Goal: Task Accomplishment & Management: Contribute content

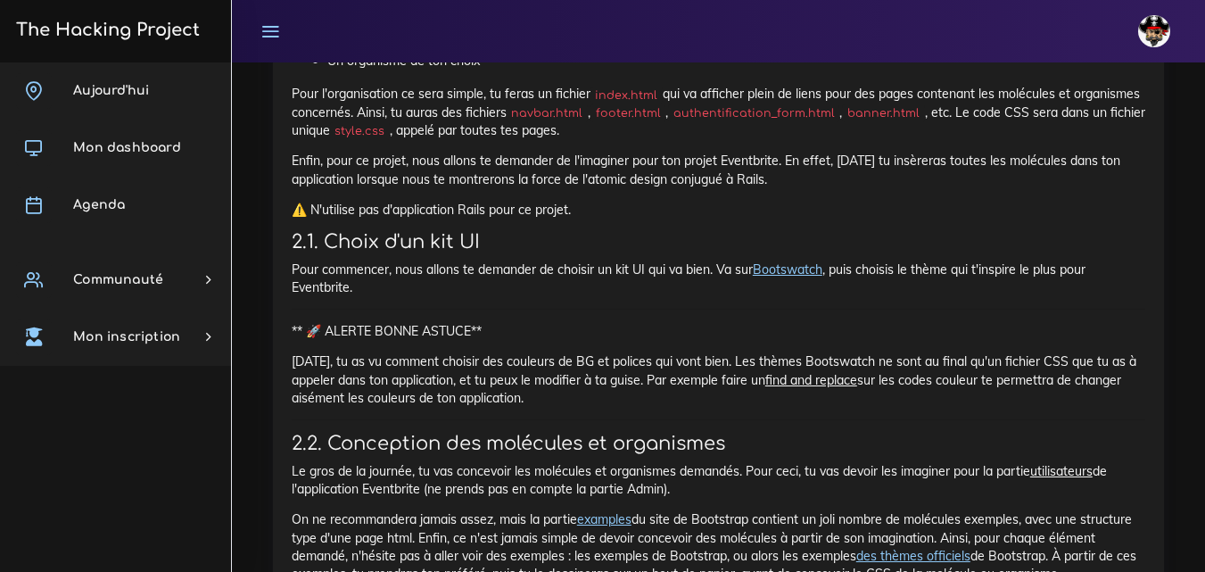
scroll to position [1159, 0]
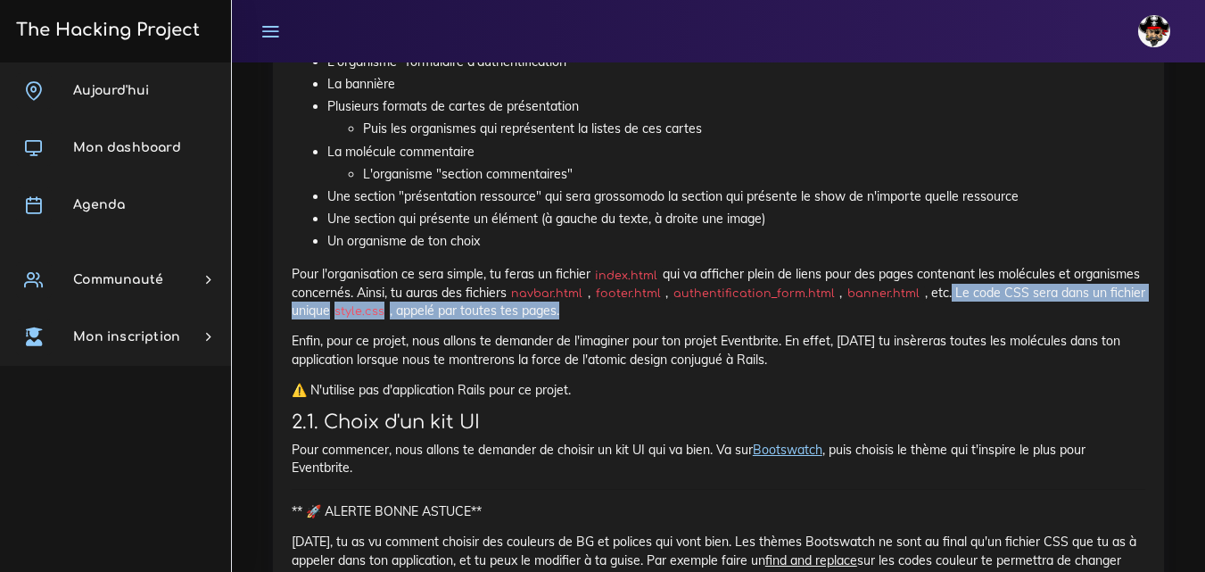
drag, startPoint x: 952, startPoint y: 294, endPoint x: 953, endPoint y: 305, distance: 10.7
click at [953, 305] on p "Pour l'organisation ce sera simple, tu feras un fichier index.html qui va affic…" at bounding box center [719, 292] width 854 height 54
copy p "Le code CSS sera dans un fichier unique style.css , appelé par toutes tes pages."
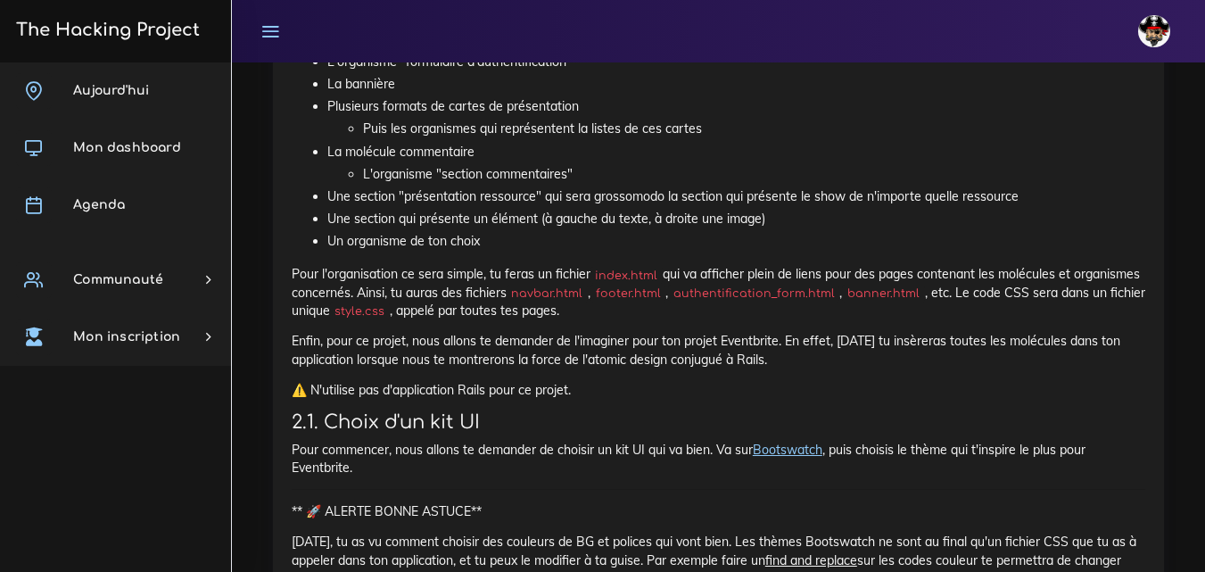
click at [671, 348] on p "Enfin, pour ce projet, nous allons te demander de l'imaginer pour ton projet Ev…" at bounding box center [719, 350] width 854 height 37
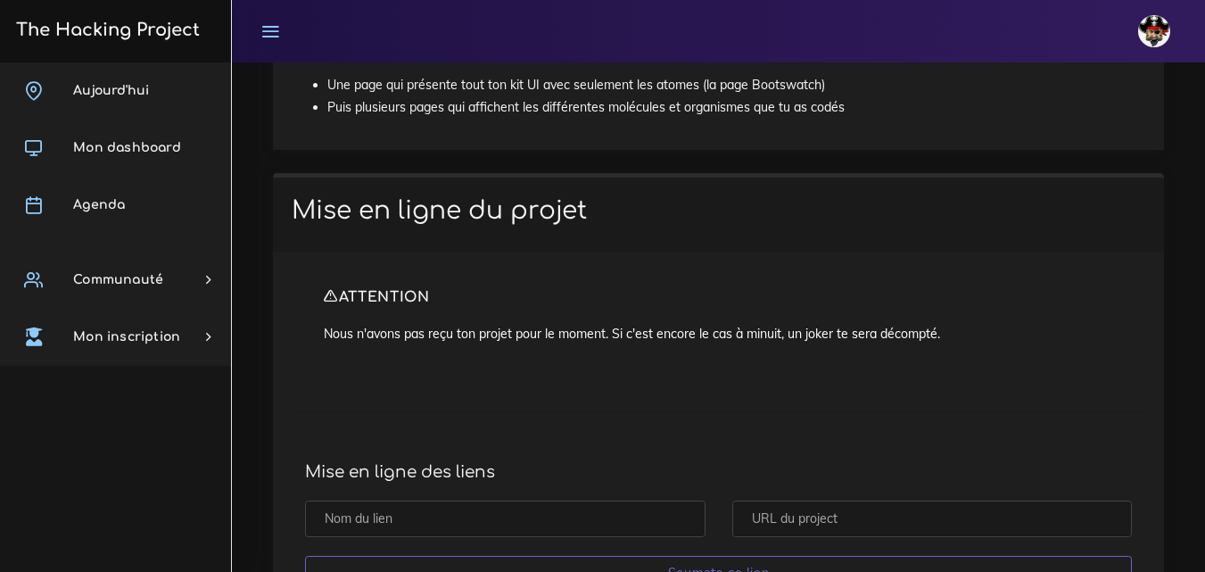
scroll to position [3656, 0]
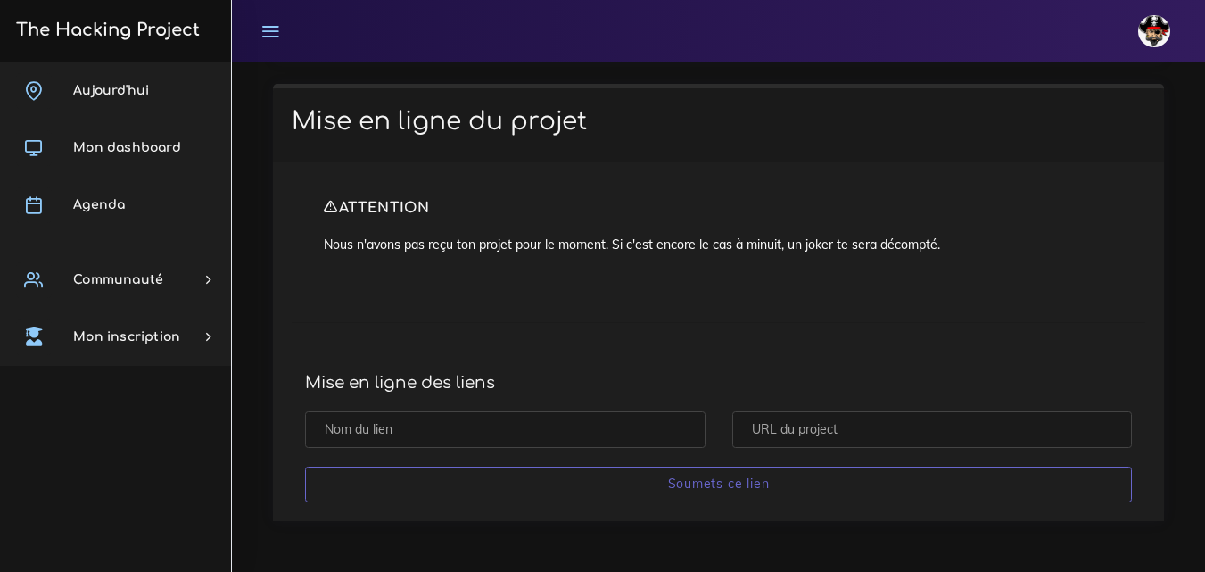
click at [828, 436] on input "text" at bounding box center [932, 429] width 400 height 37
paste input "https://github.com/Cheche013/kit-ui_eventbrite2"
type input "https://github.com/Cheche013/kit-ui_eventbrite2"
click at [508, 422] on input "text" at bounding box center [505, 429] width 400 height 37
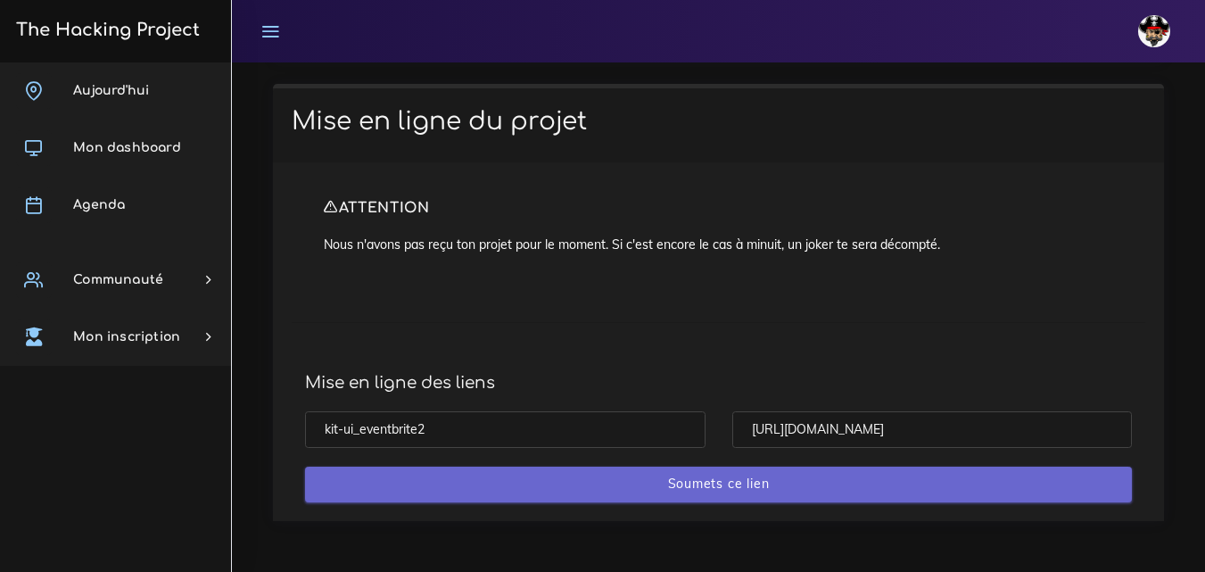
type input "kit-ui_eventbrite2"
click at [548, 482] on input "Soumets ce lien" at bounding box center [718, 484] width 827 height 37
